Goal: Browse casually: Explore the website without a specific task or goal

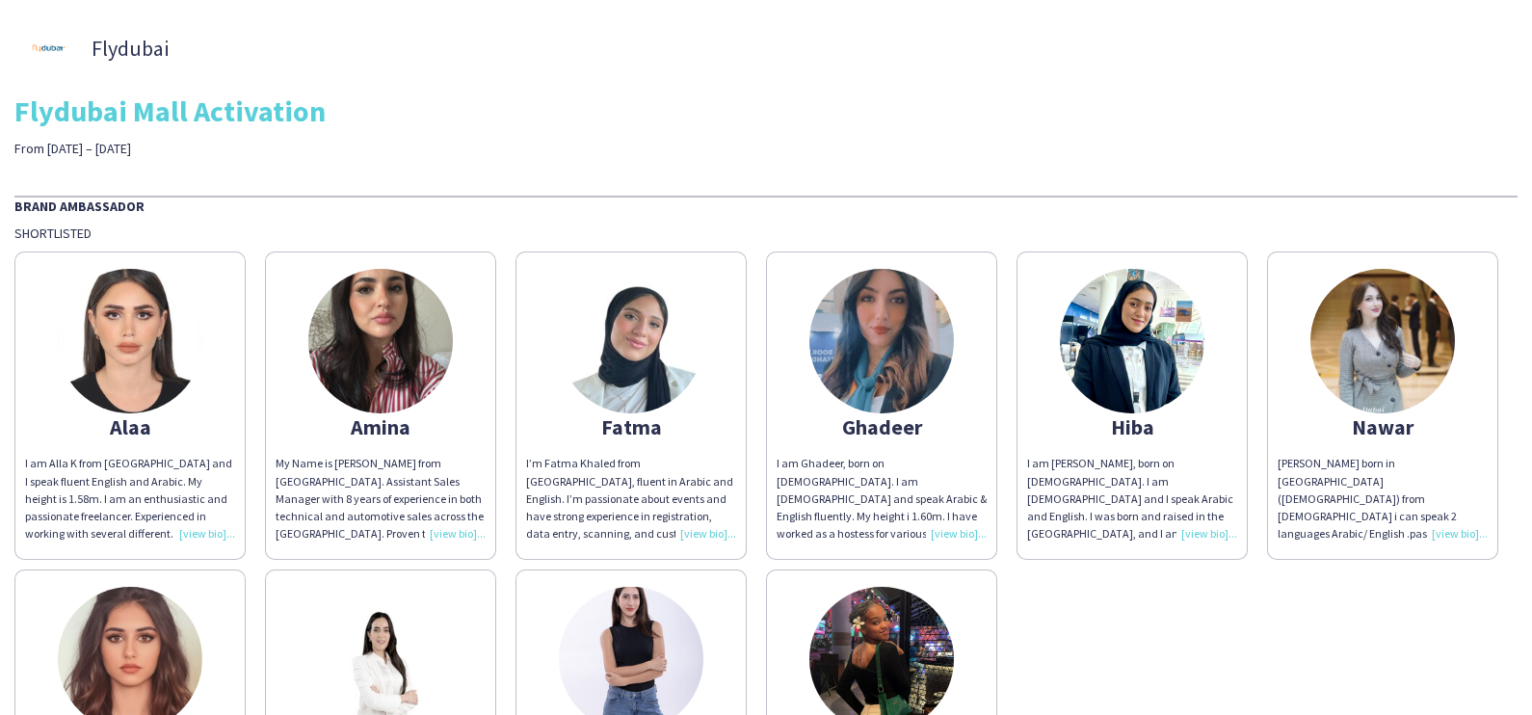
click at [390, 388] on img at bounding box center [380, 341] width 144 height 144
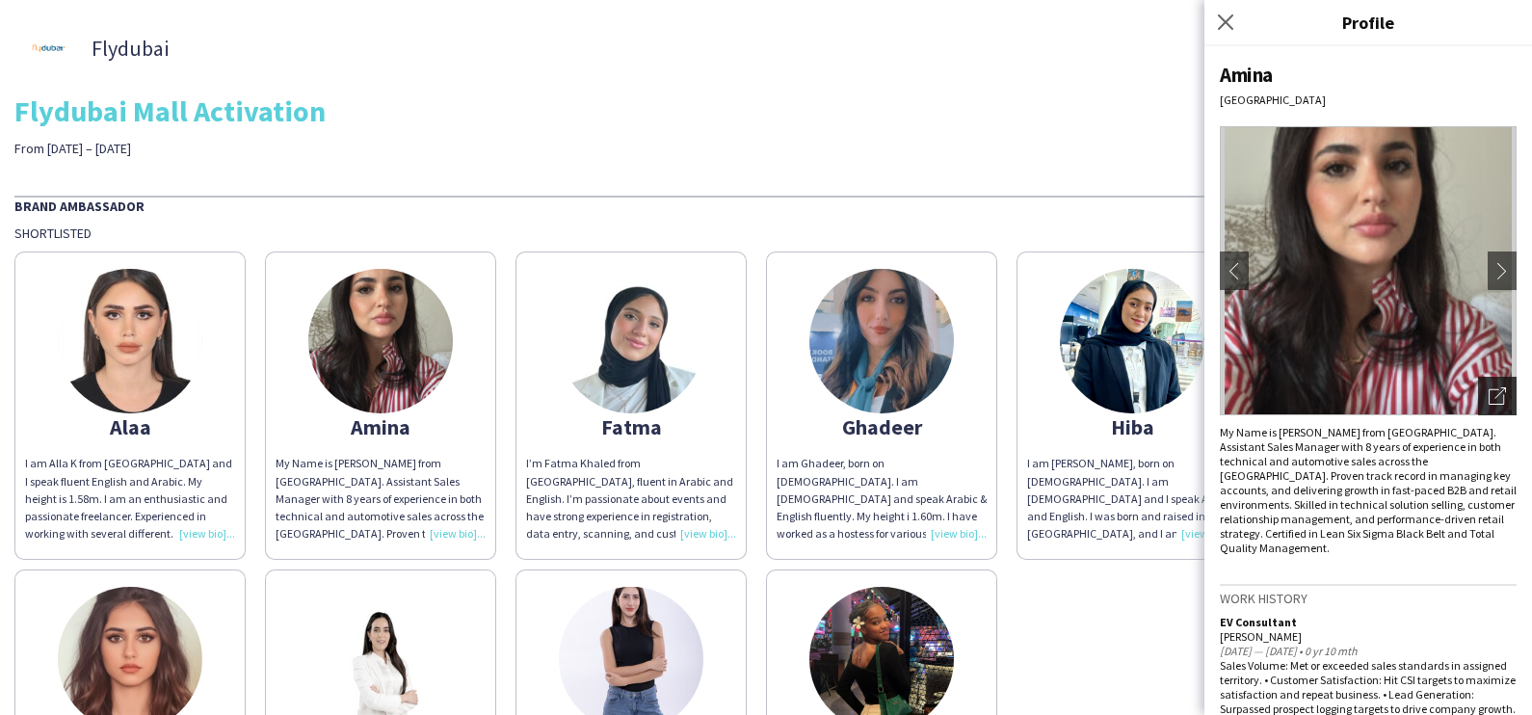
click at [1478, 399] on div "Open photos pop-in" at bounding box center [1497, 396] width 39 height 39
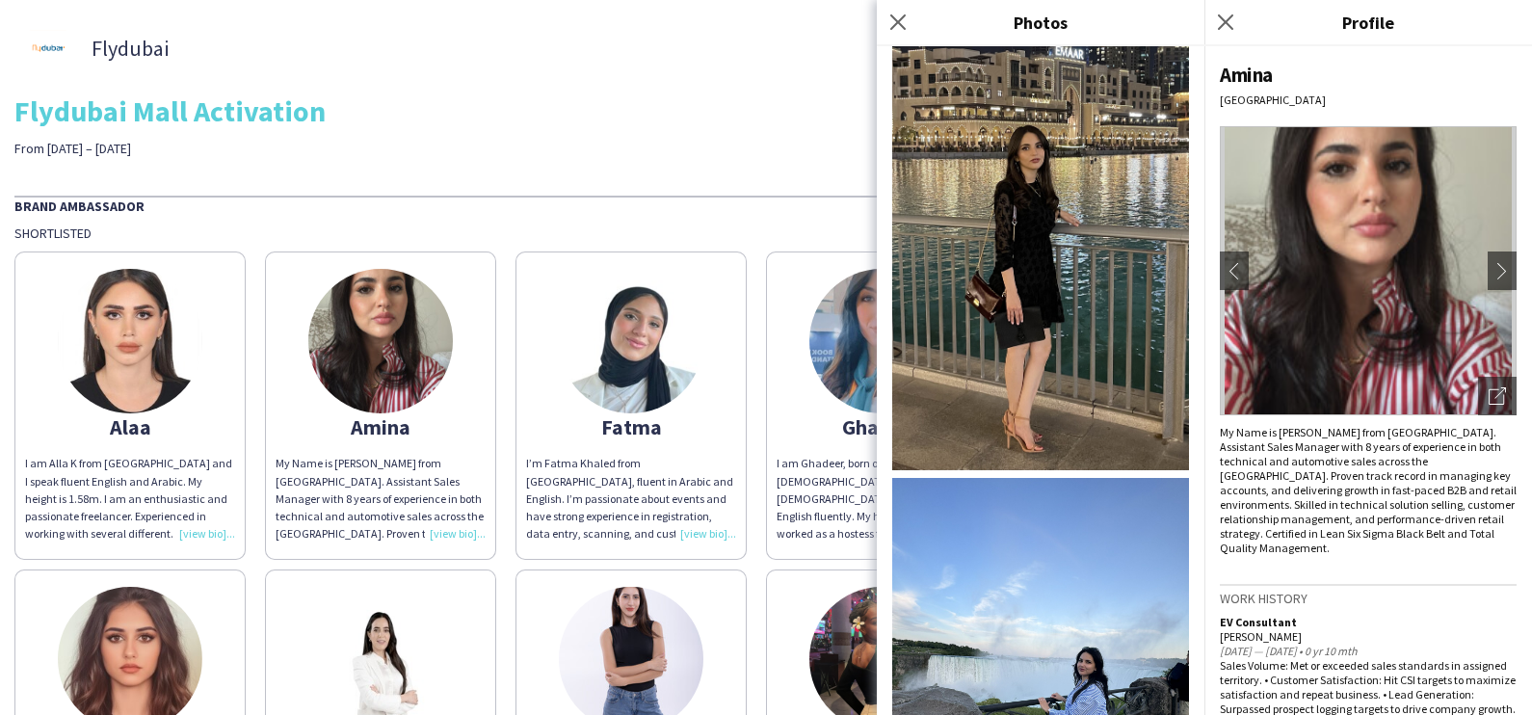
scroll to position [1005, 0]
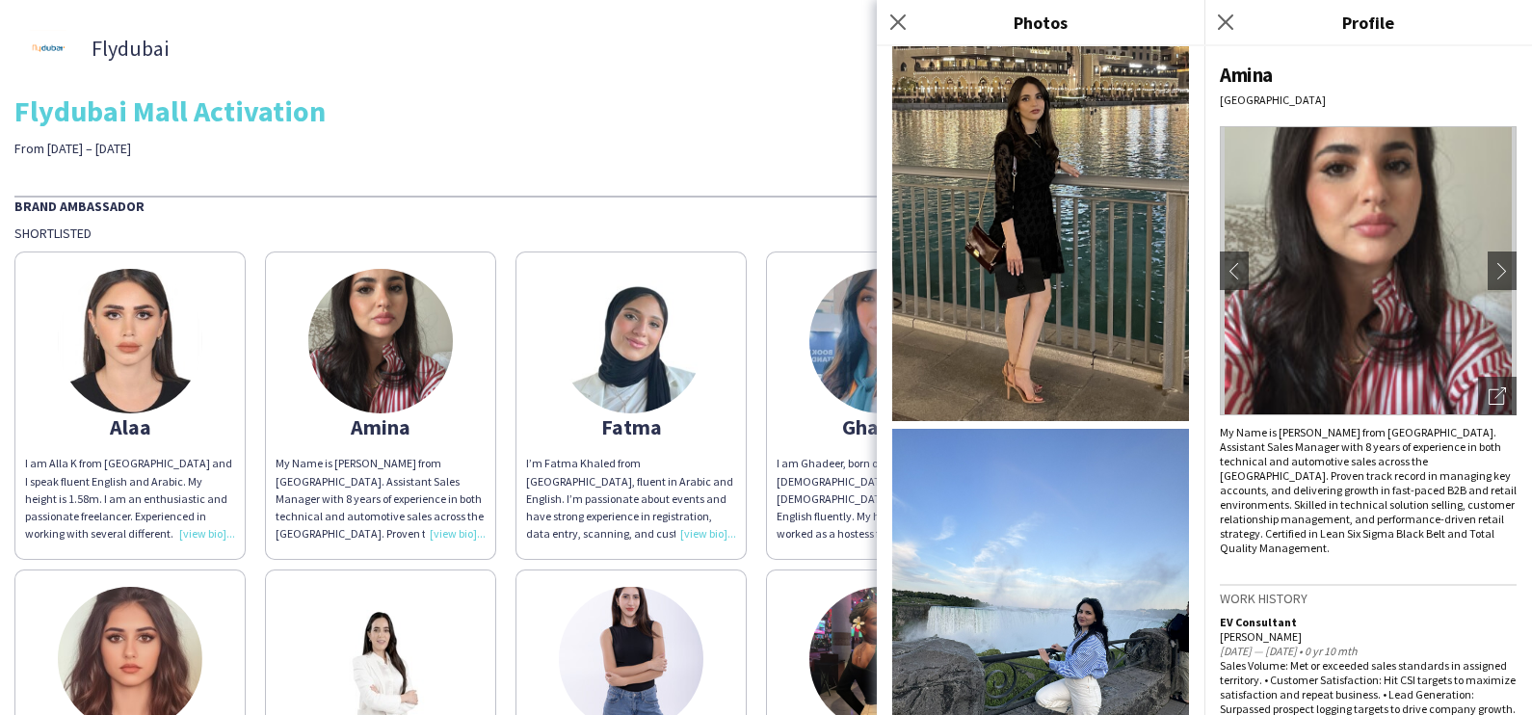
click at [643, 361] on img at bounding box center [631, 341] width 144 height 144
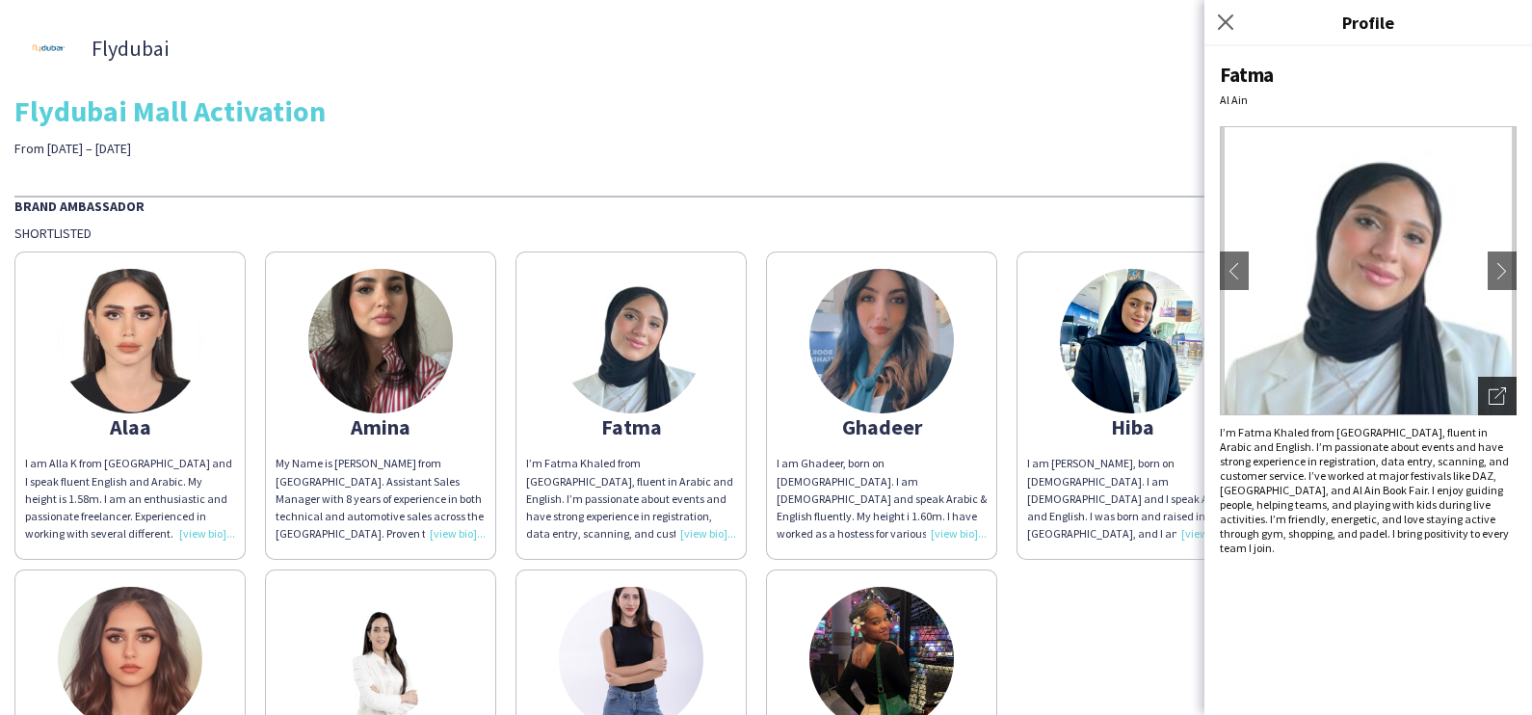
click at [1505, 404] on icon "Open photos pop-in" at bounding box center [1496, 395] width 17 height 17
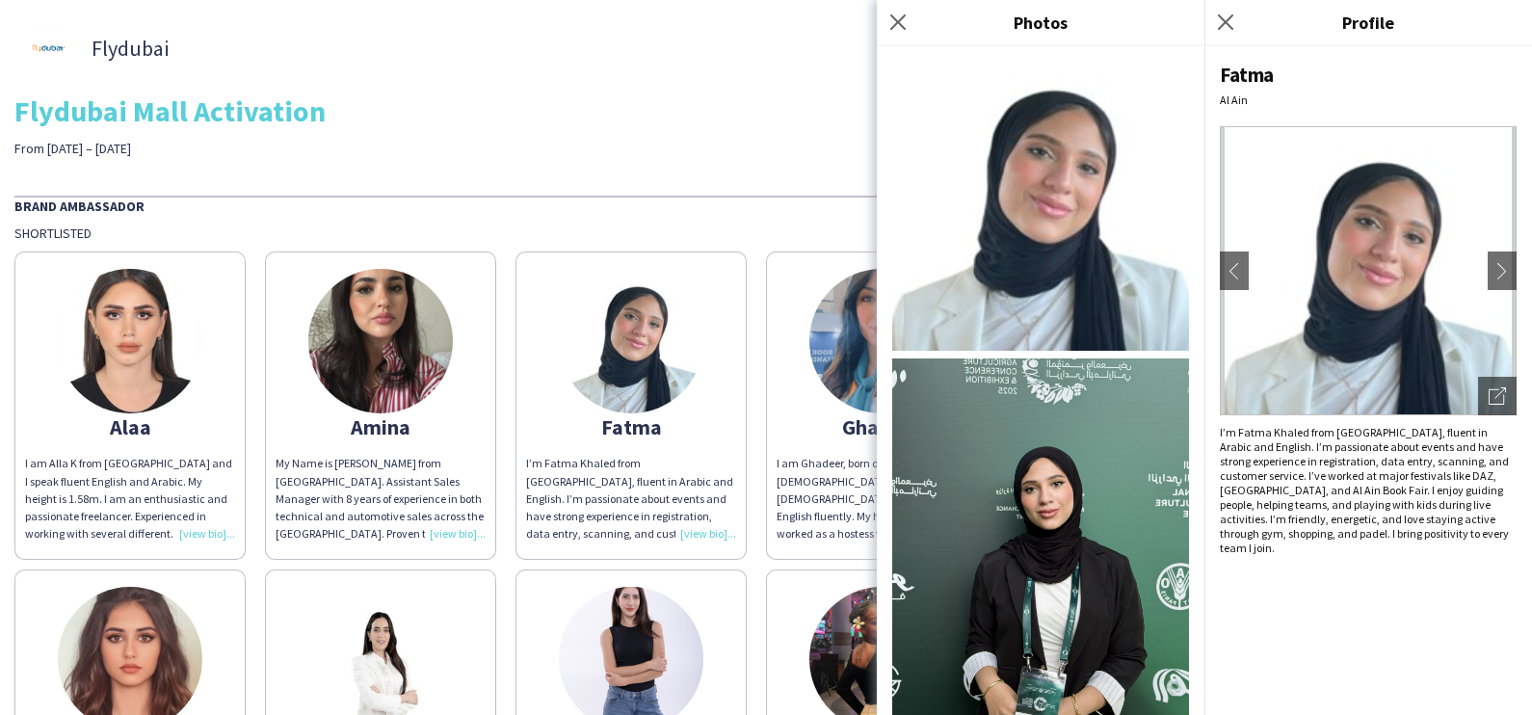
click at [106, 332] on img at bounding box center [130, 341] width 144 height 144
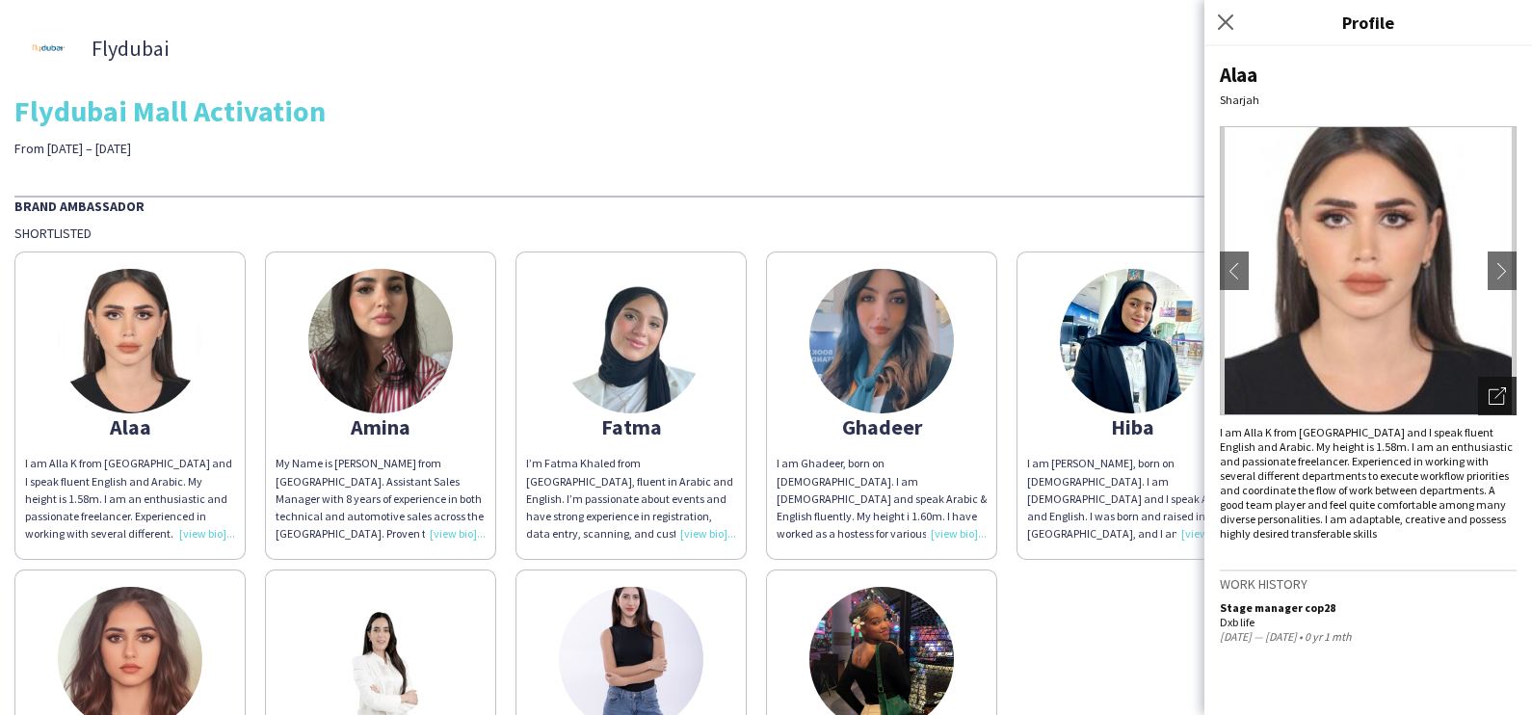
click at [1480, 390] on div "Open photos pop-in" at bounding box center [1497, 396] width 39 height 39
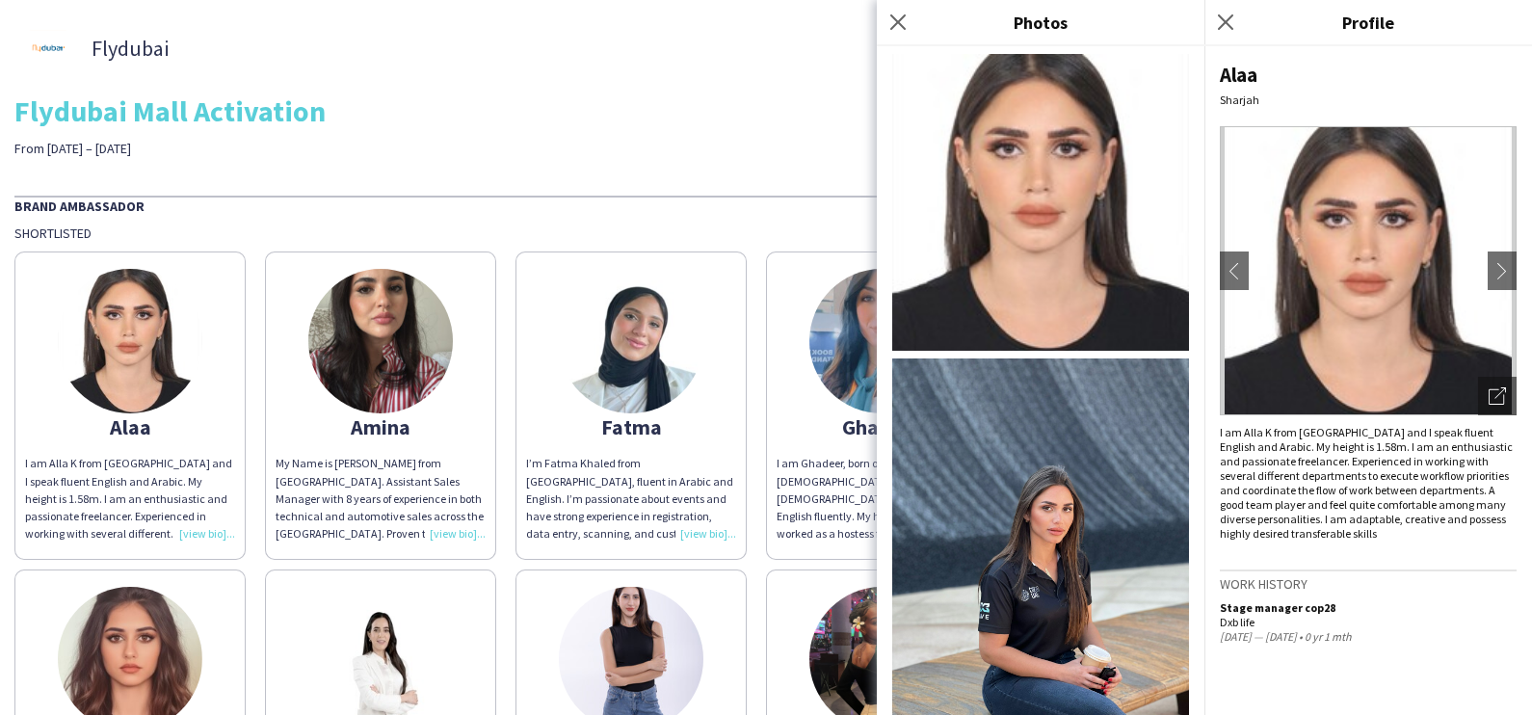
click at [843, 370] on img at bounding box center [881, 341] width 144 height 144
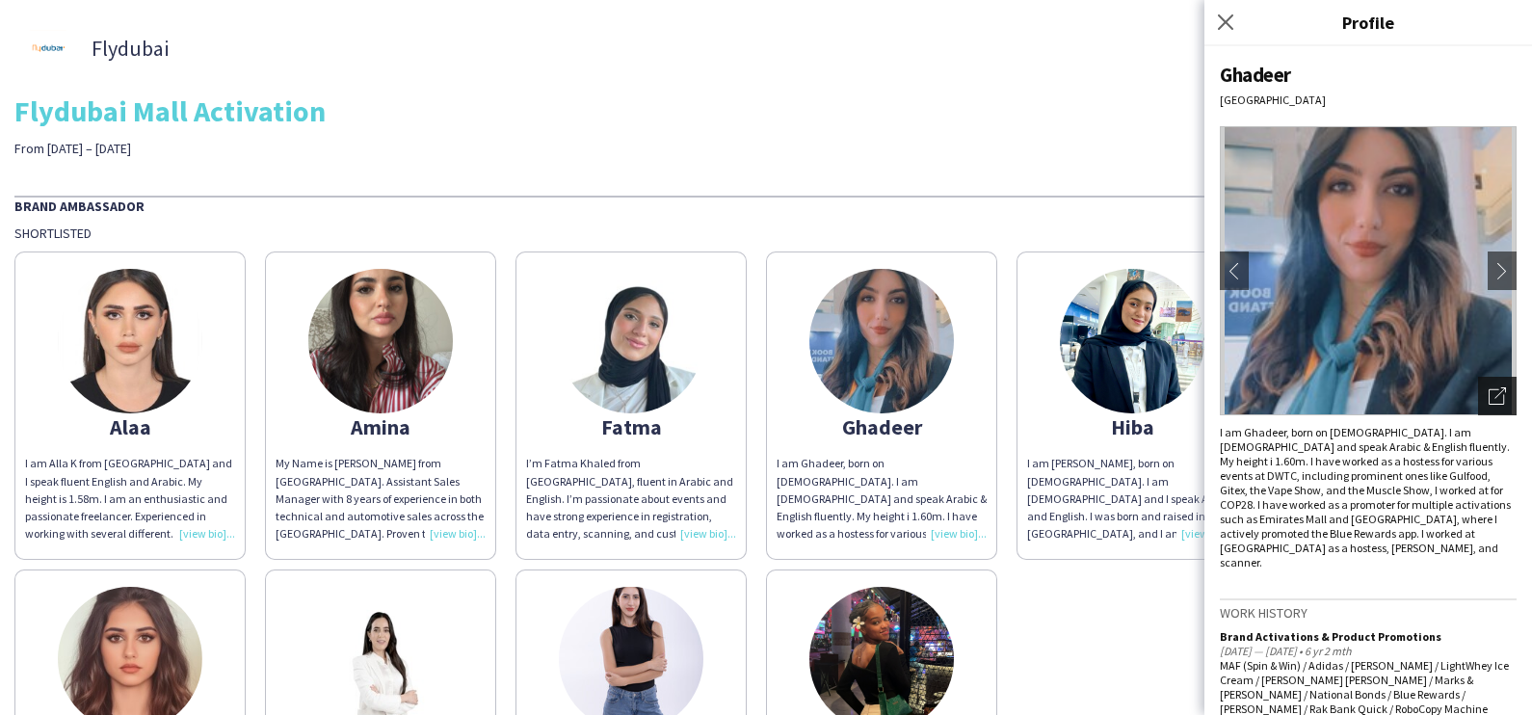
click at [1488, 403] on icon "Open photos pop-in" at bounding box center [1496, 395] width 17 height 17
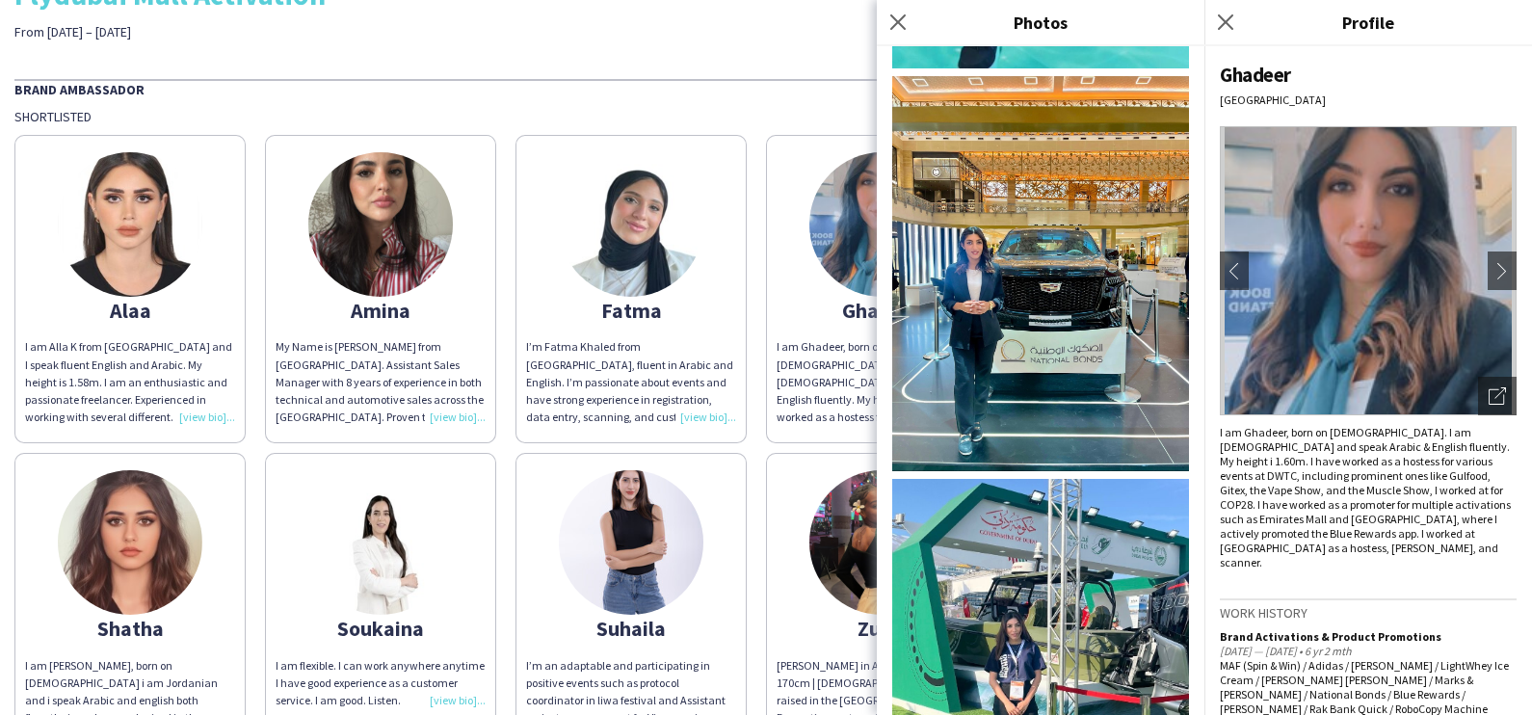
scroll to position [248, 0]
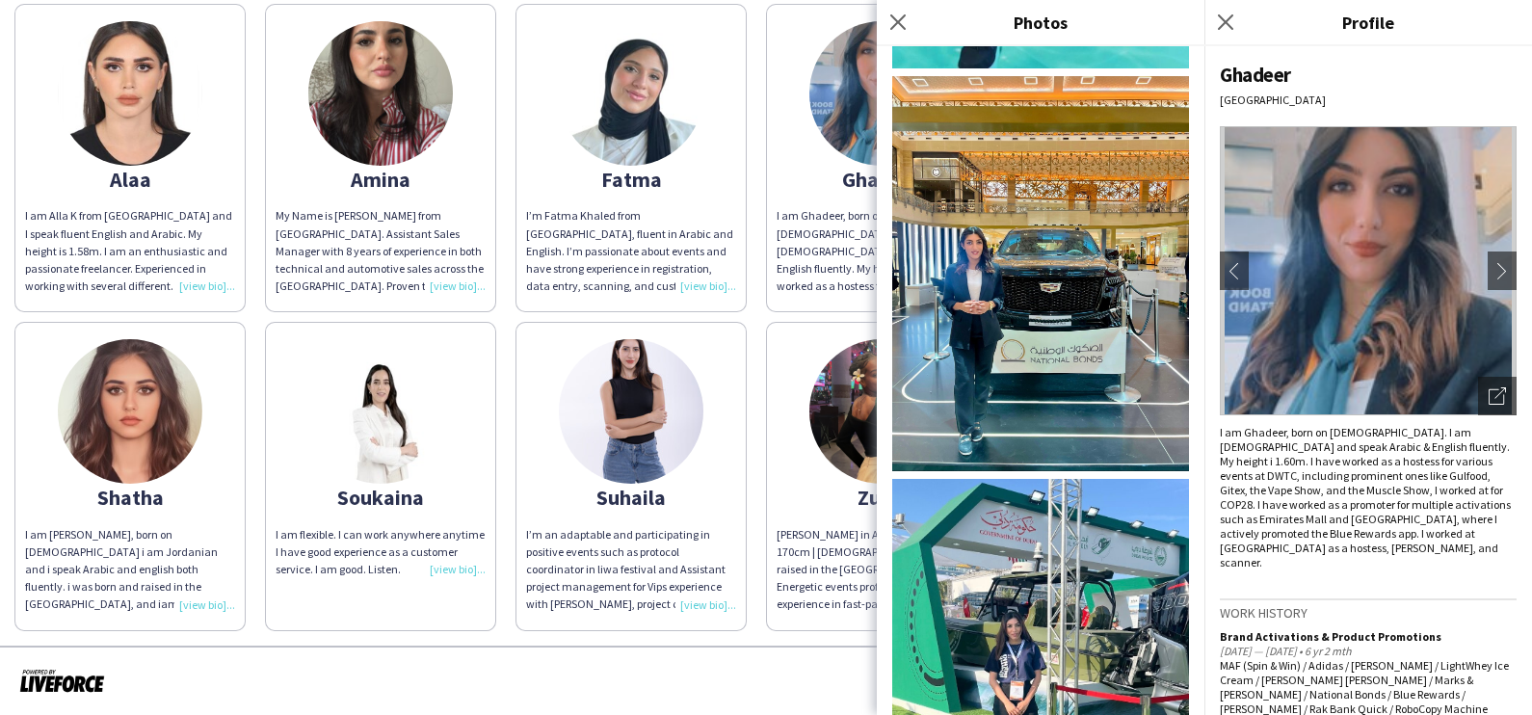
click at [1310, 166] on img at bounding box center [1382, 93] width 144 height 144
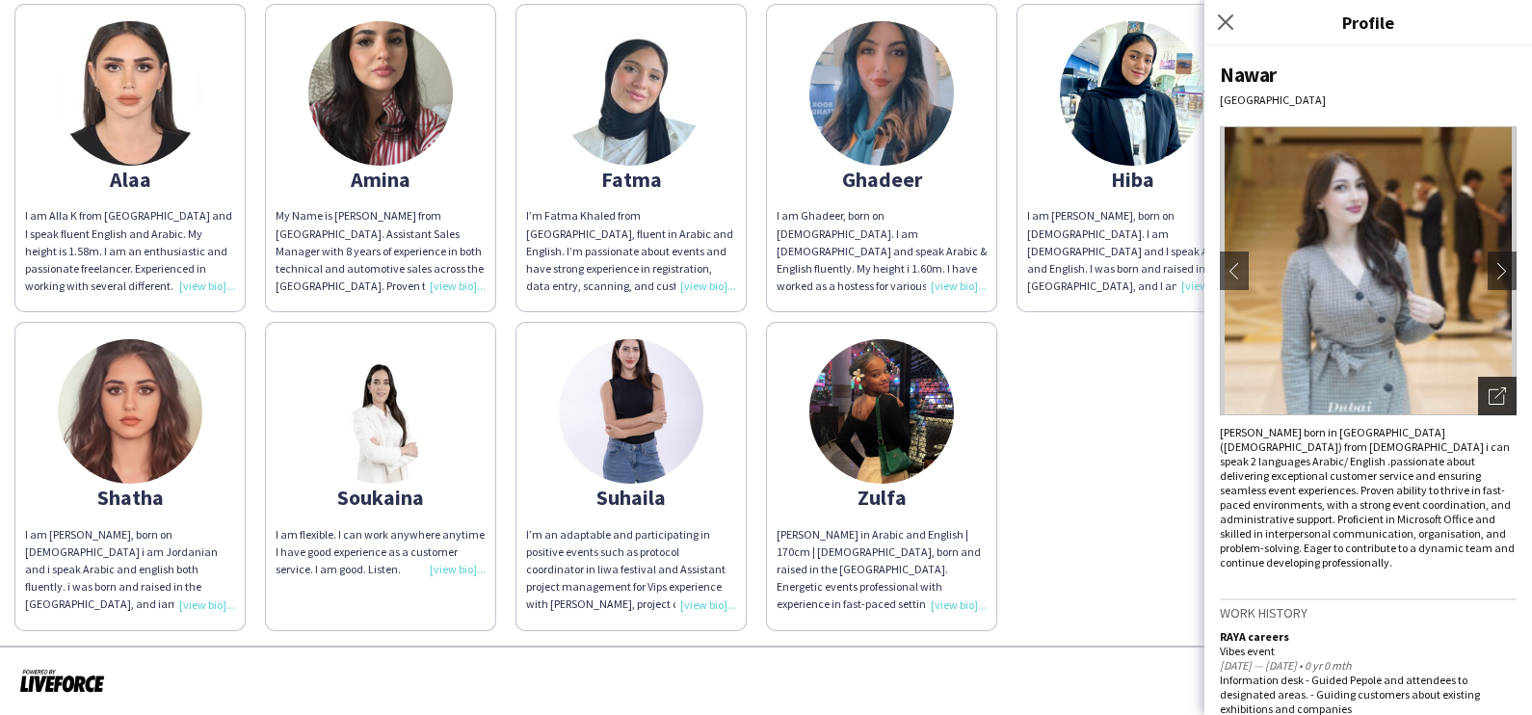
click at [1494, 390] on icon at bounding box center [1500, 393] width 12 height 12
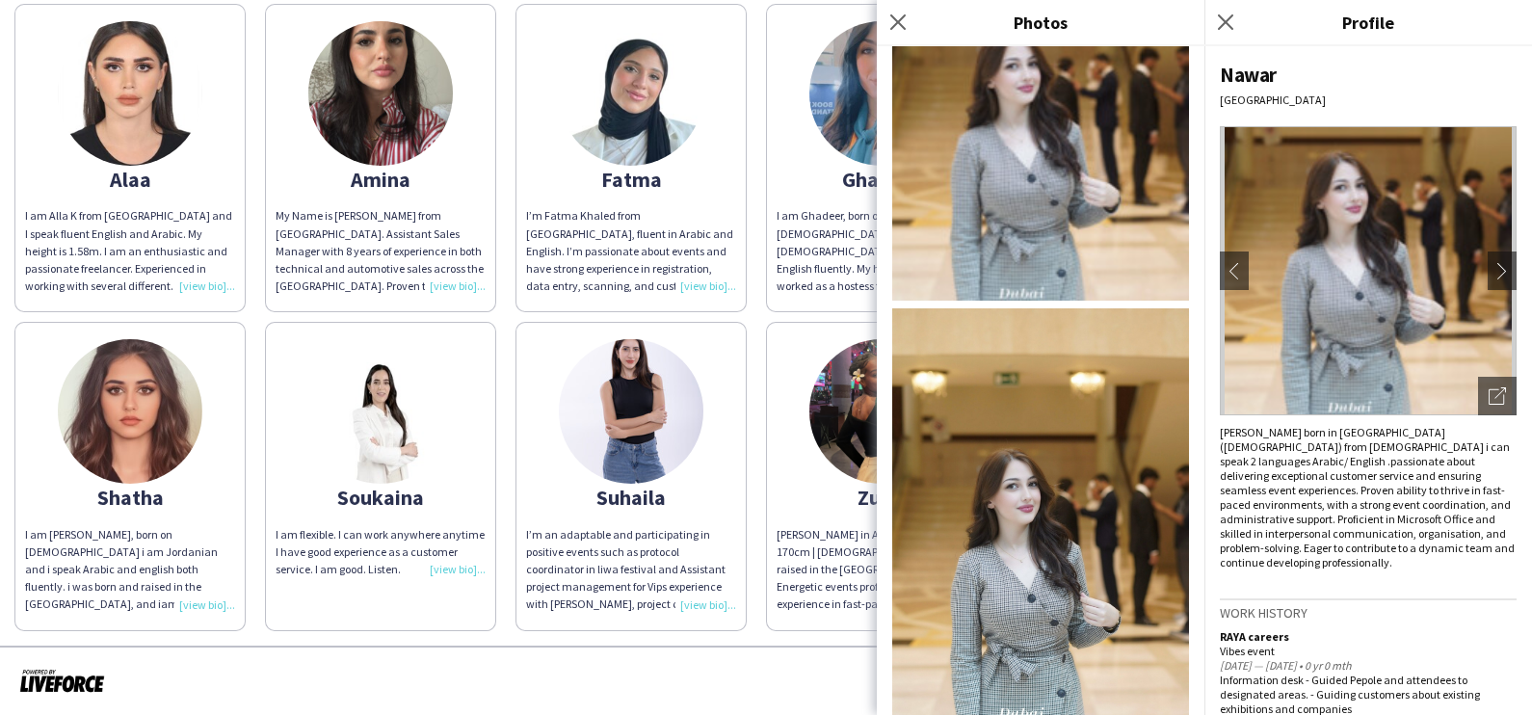
scroll to position [119, 0]
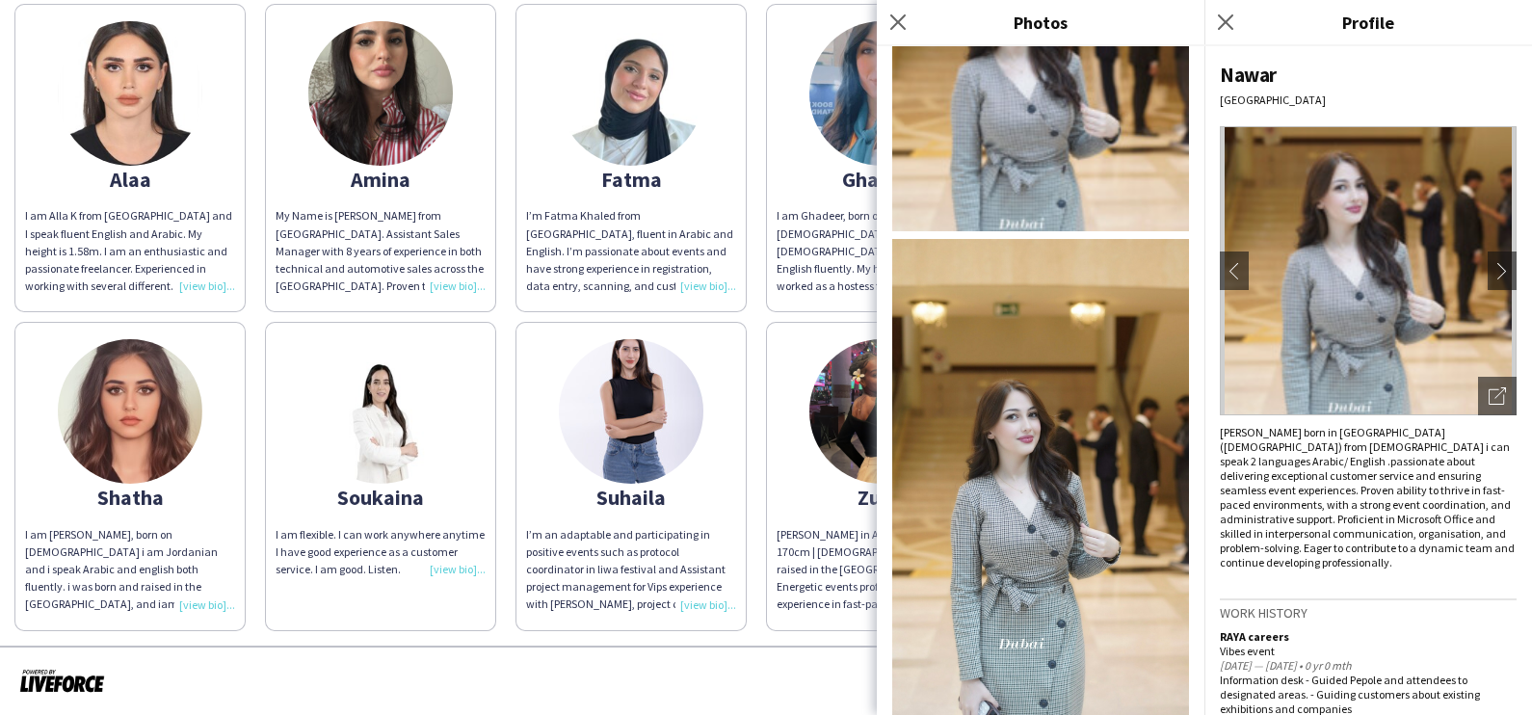
drag, startPoint x: 406, startPoint y: 413, endPoint x: 1042, endPoint y: 424, distance: 636.8
click at [202, 412] on img at bounding box center [130, 411] width 144 height 144
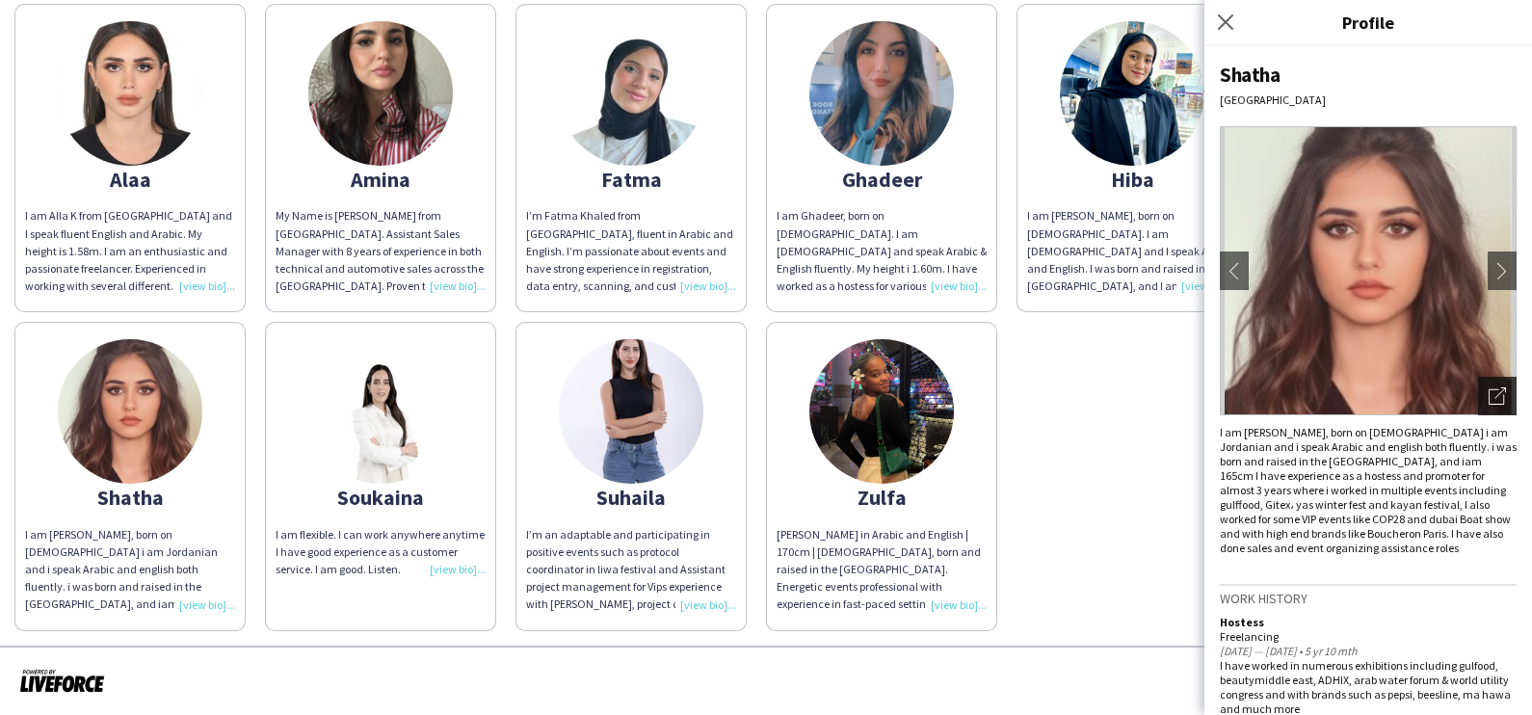
click at [1488, 401] on icon "Open photos pop-in" at bounding box center [1496, 395] width 17 height 17
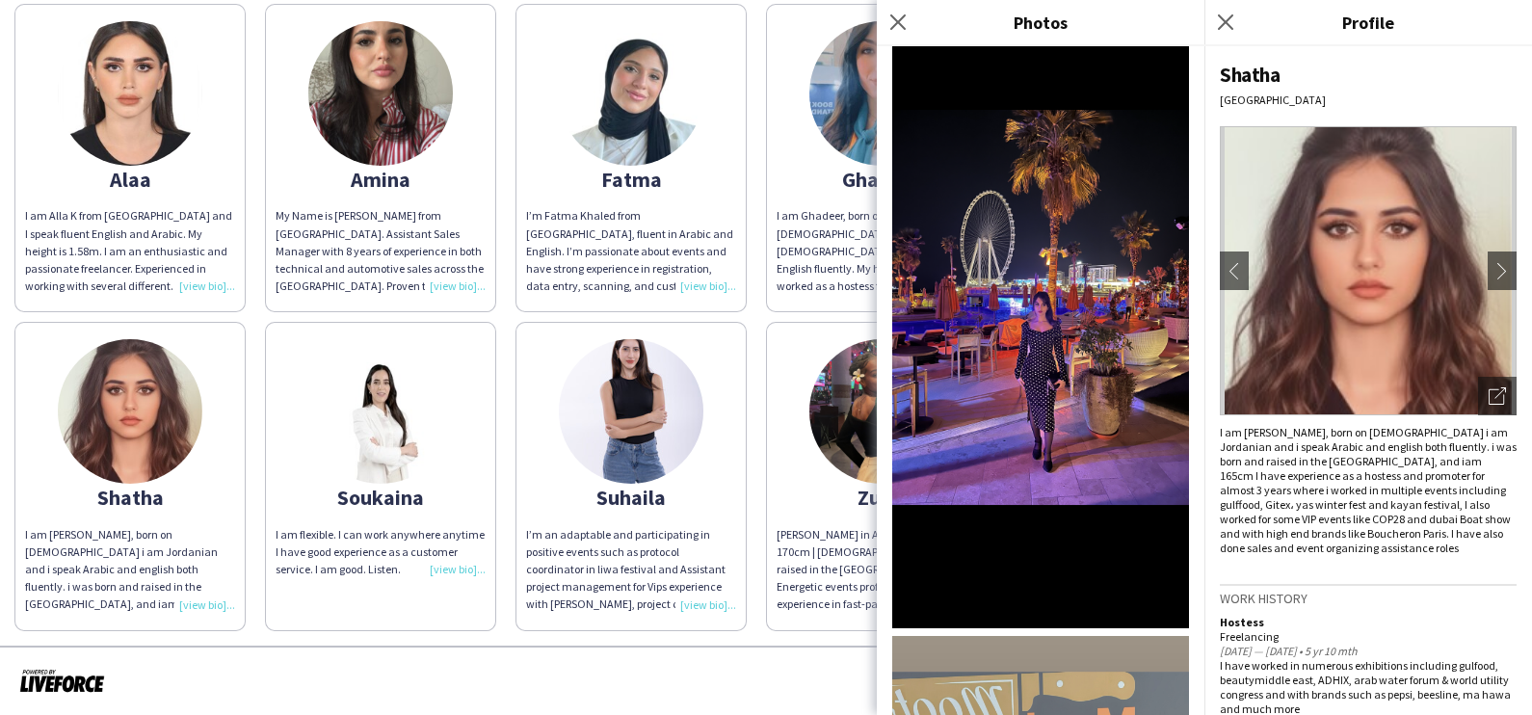
scroll to position [1339, 0]
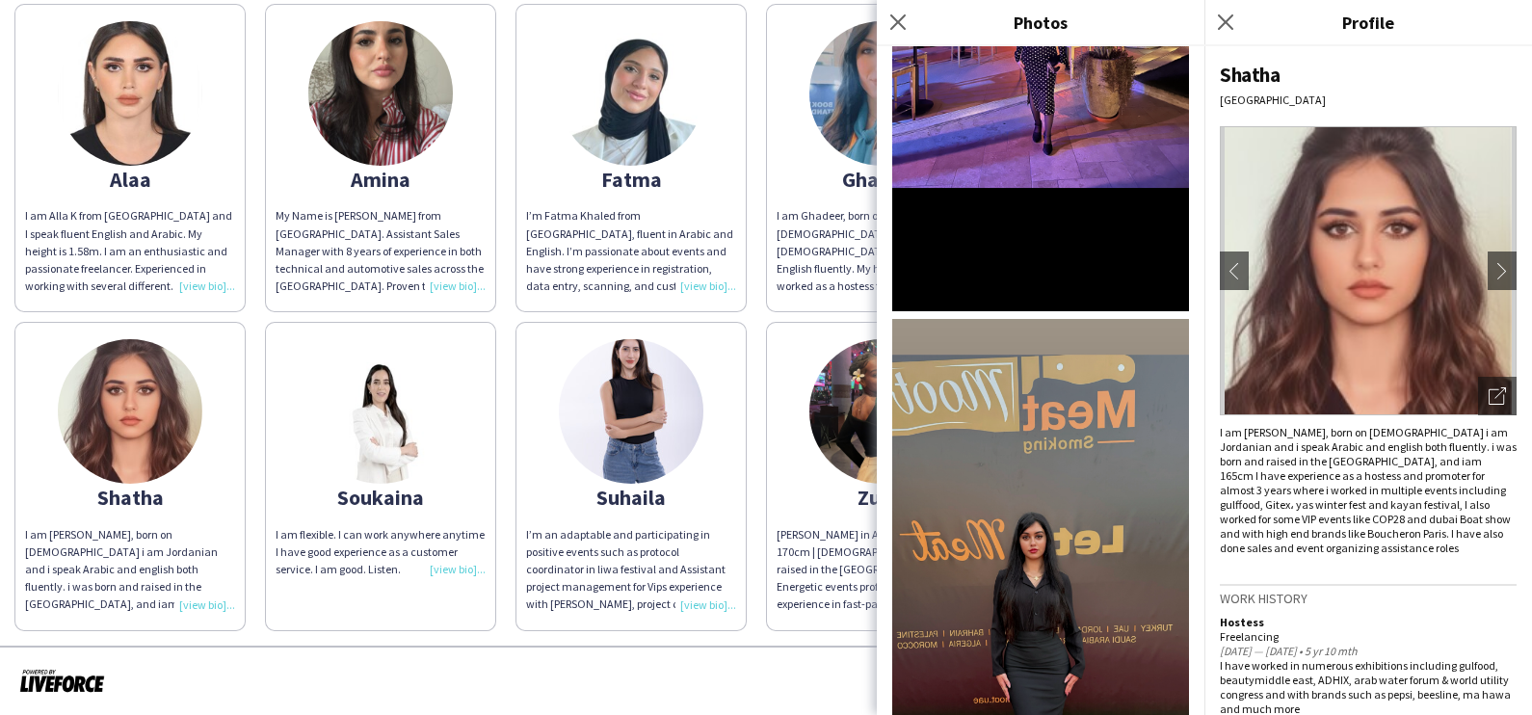
click at [453, 472] on img at bounding box center [380, 411] width 144 height 144
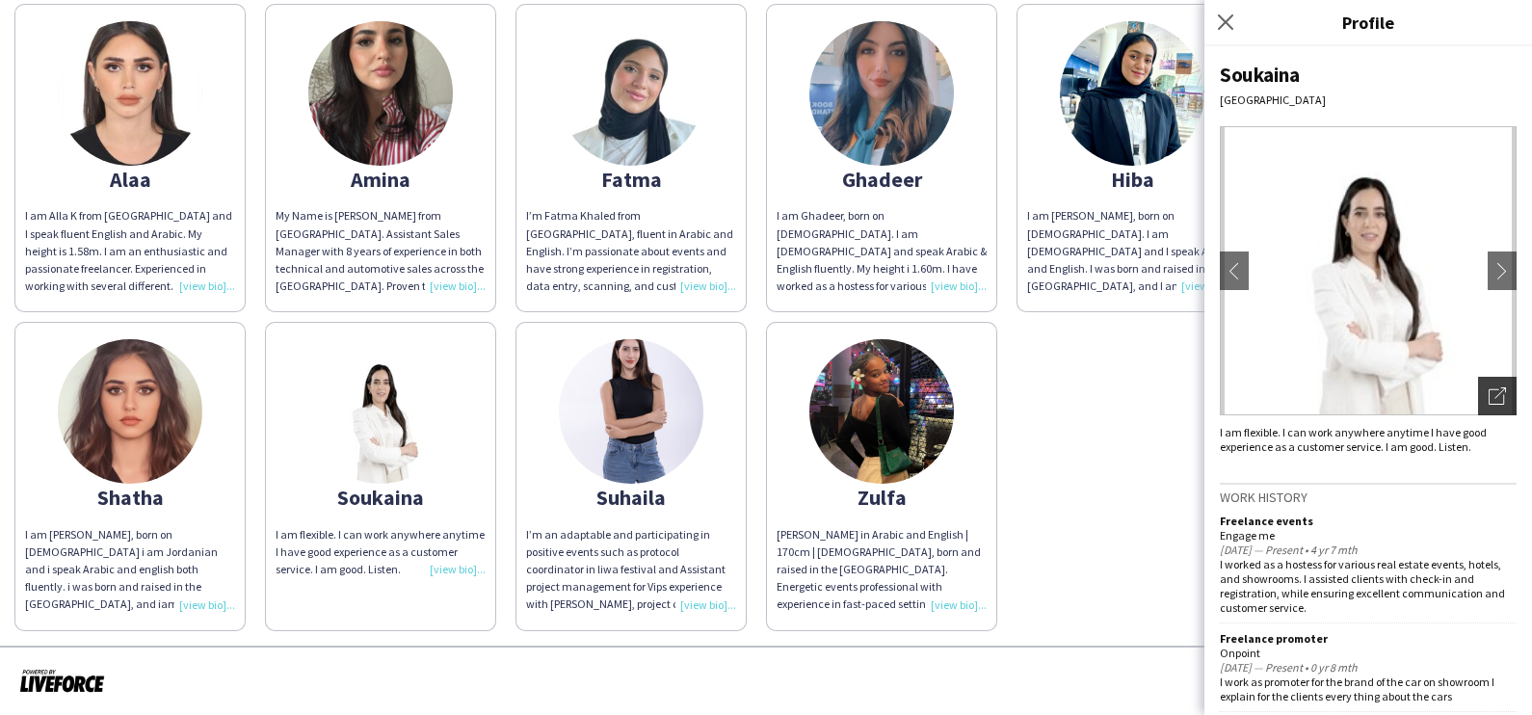
click at [1488, 394] on icon "Open photos pop-in" at bounding box center [1496, 395] width 17 height 17
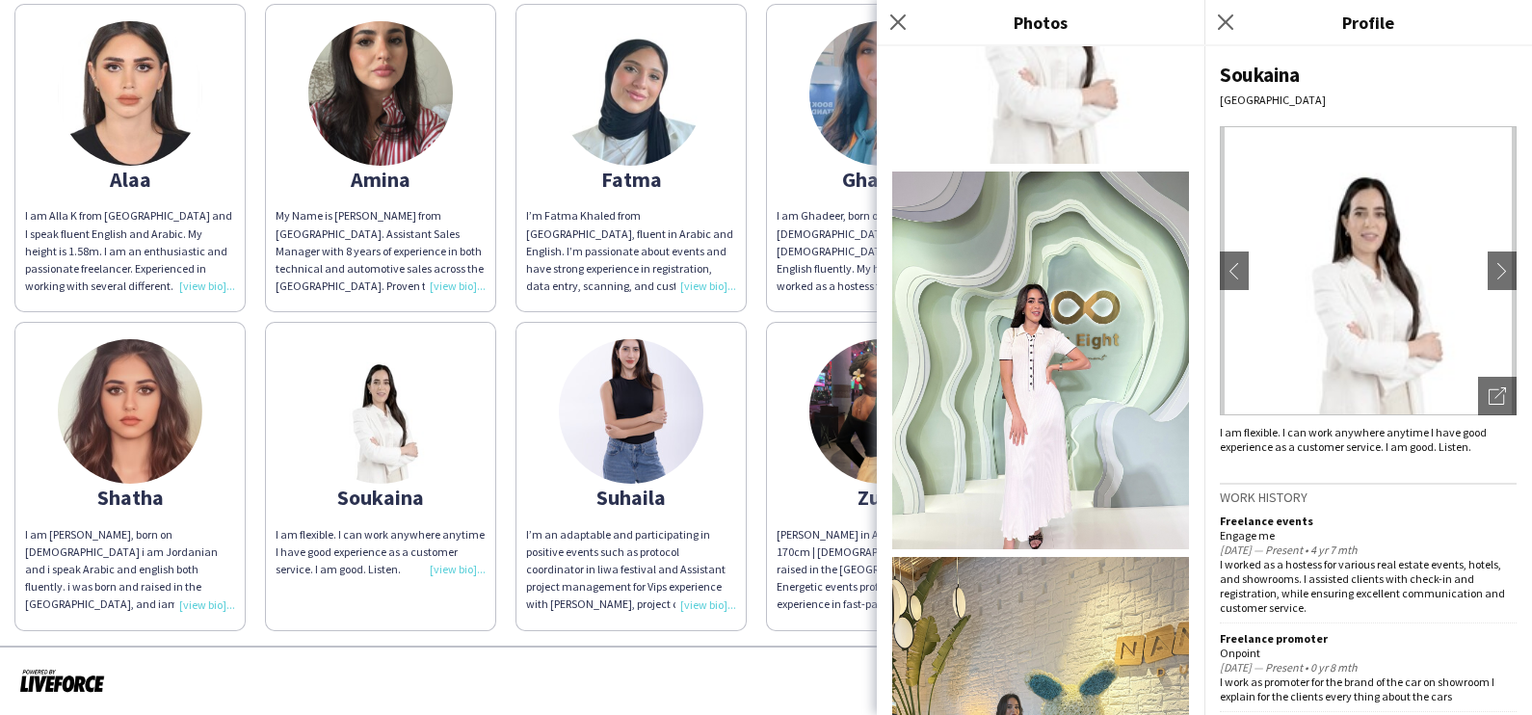
scroll to position [357, 0]
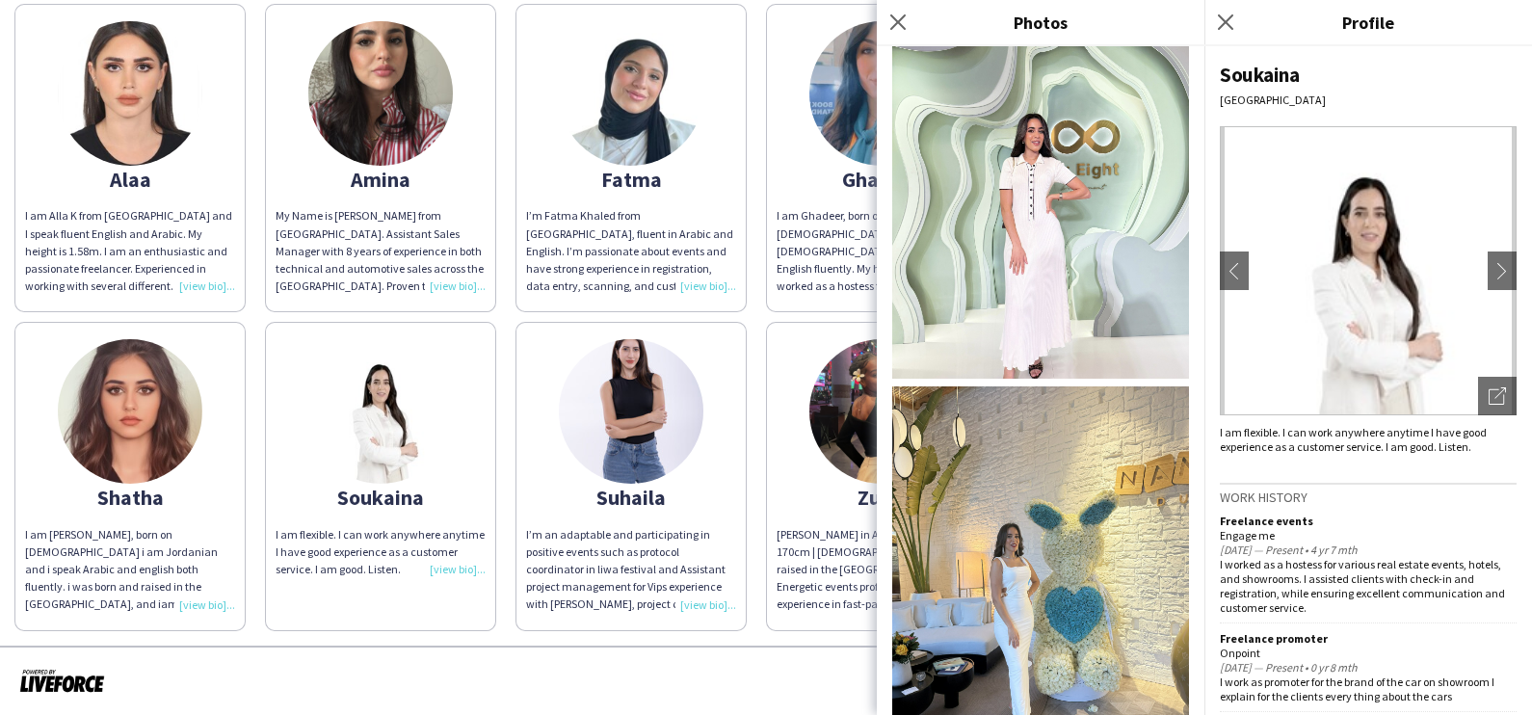
click at [703, 442] on img at bounding box center [631, 411] width 144 height 144
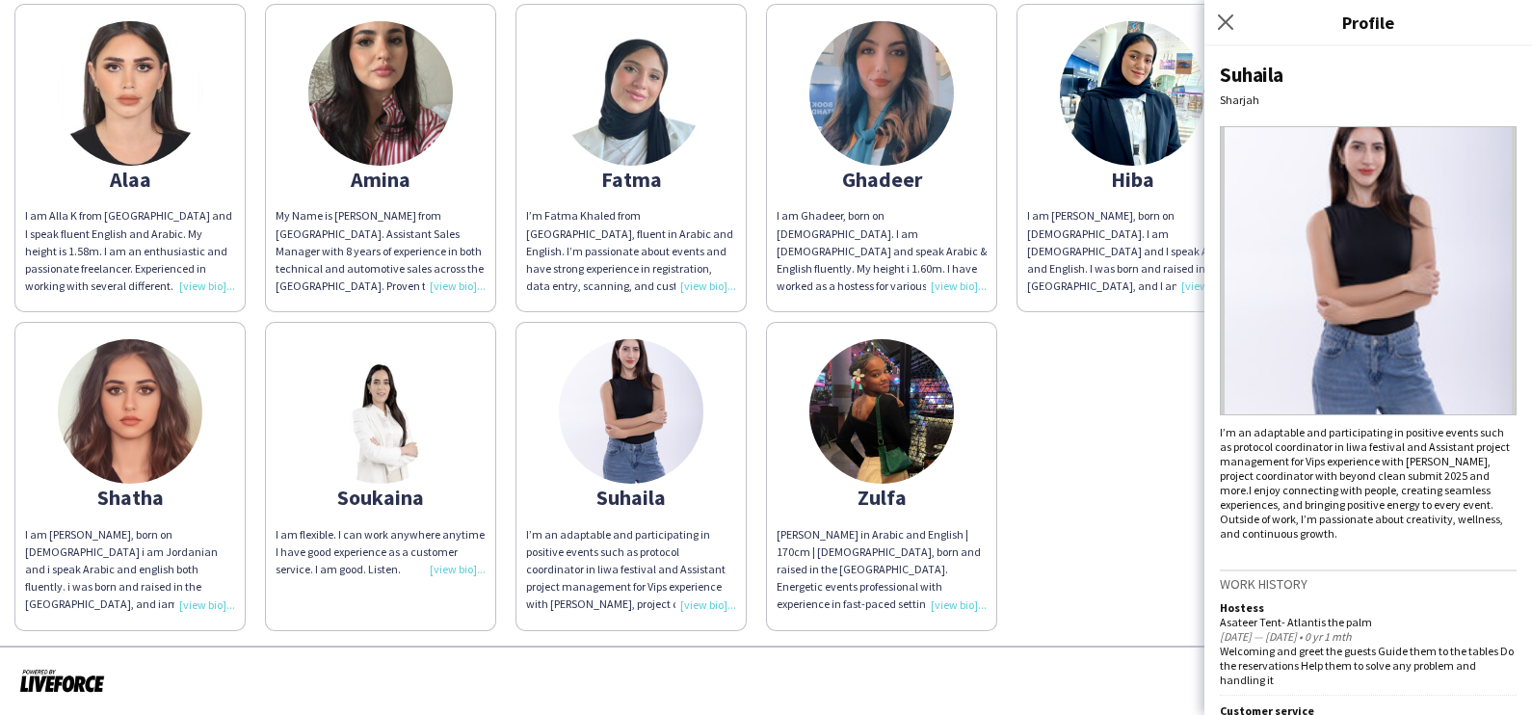
click at [954, 426] on img at bounding box center [881, 411] width 144 height 144
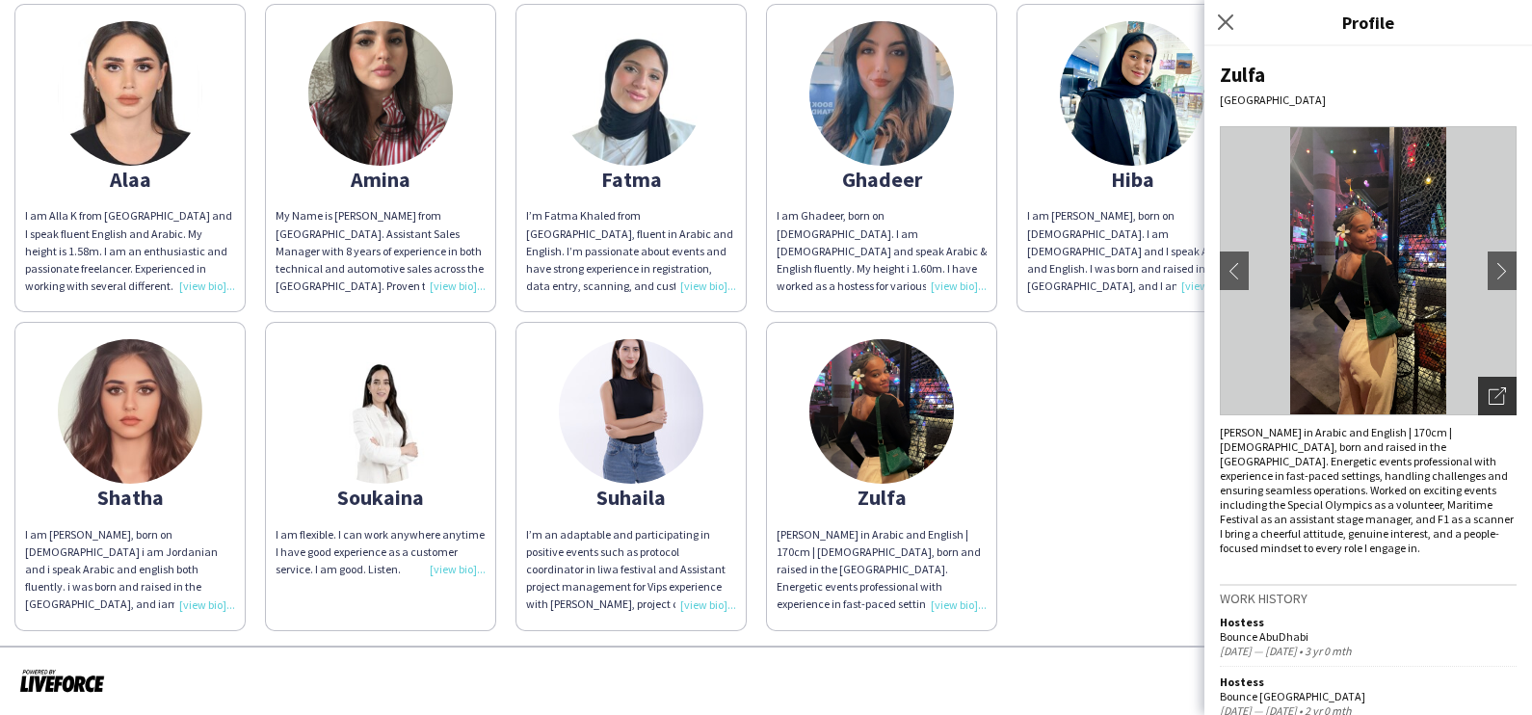
click at [1496, 404] on div "Open photos pop-in" at bounding box center [1497, 396] width 39 height 39
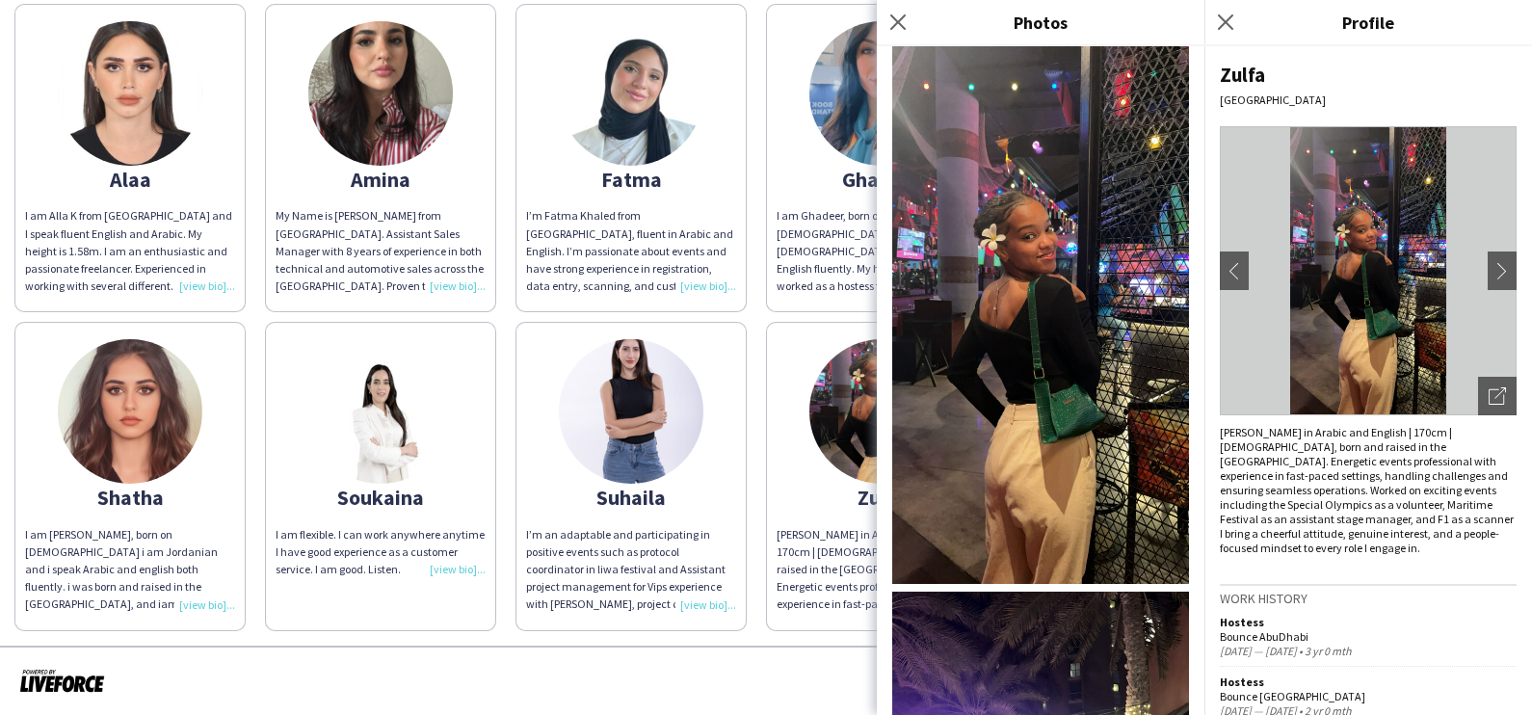
scroll to position [1335, 0]
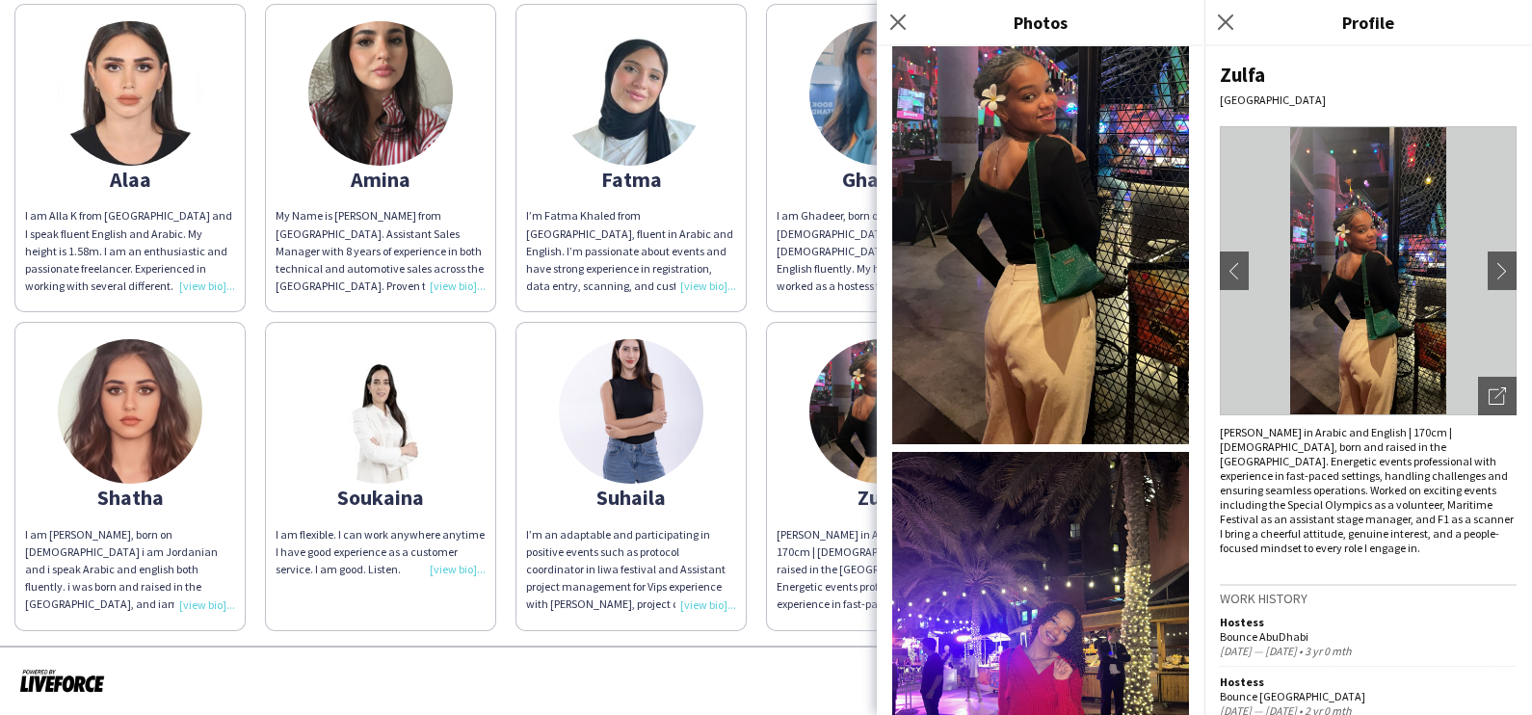
click at [732, 674] on div at bounding box center [766, 680] width 1532 height 71
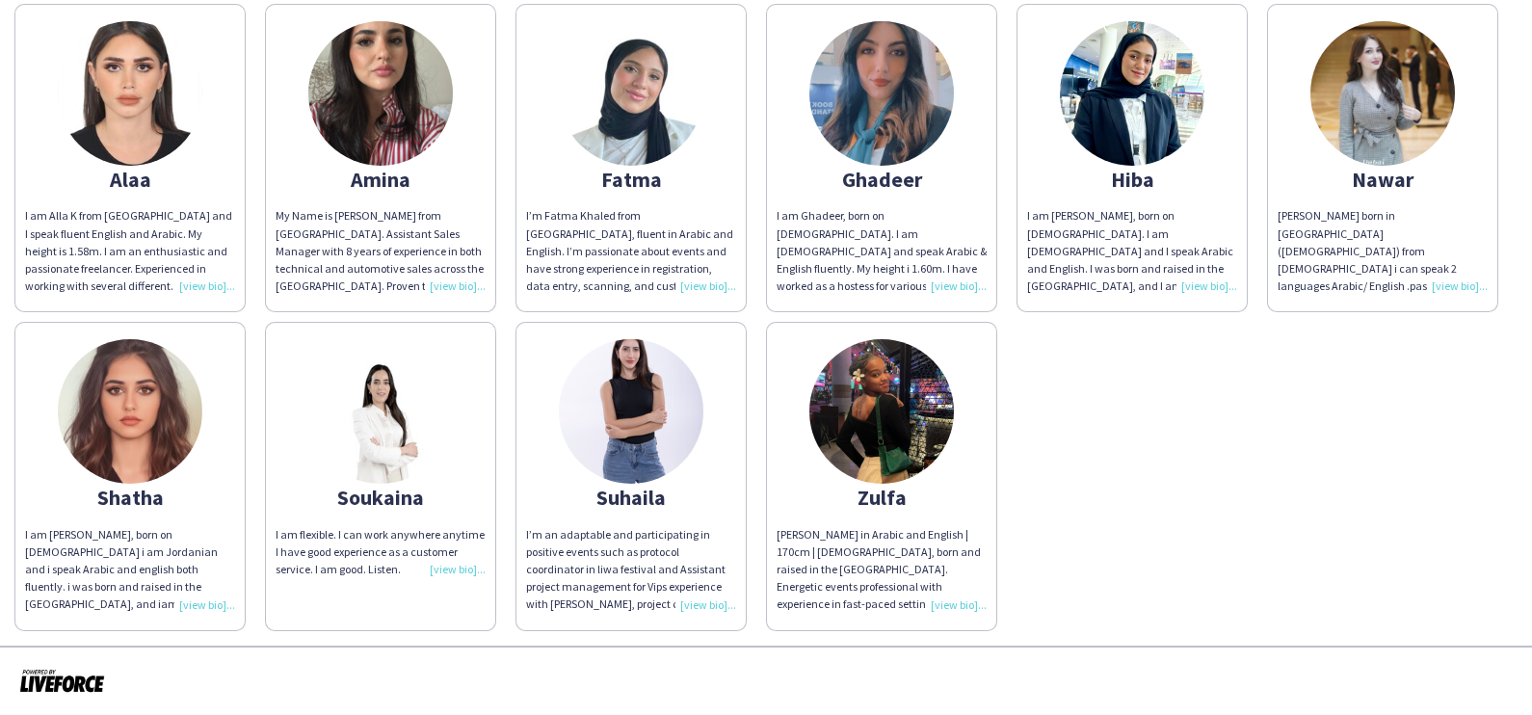
scroll to position [0, 0]
